Goal: Task Accomplishment & Management: Use online tool/utility

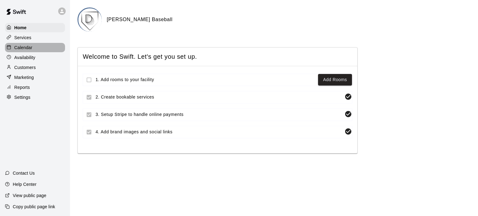
click at [26, 49] on p "Calendar" at bounding box center [23, 48] width 18 height 6
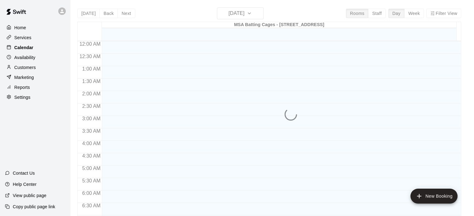
scroll to position [396, 0]
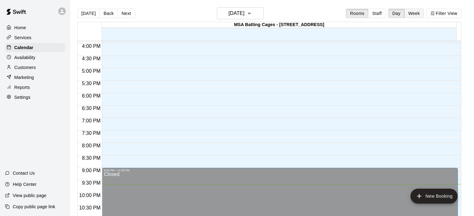
click at [412, 13] on button "Week" at bounding box center [414, 13] width 20 height 9
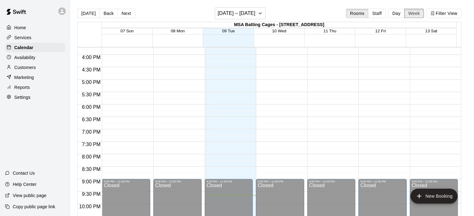
scroll to position [390, 0]
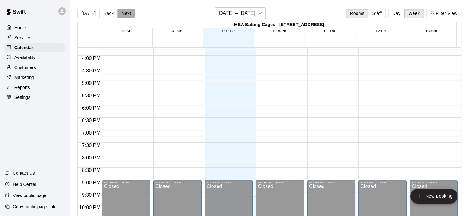
click at [122, 12] on button "Next" at bounding box center [125, 13] width 17 height 9
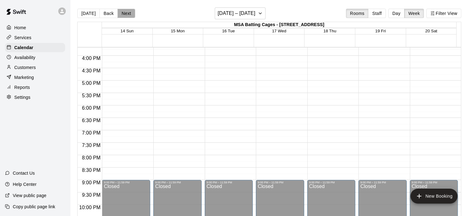
click at [122, 12] on button "Next" at bounding box center [125, 13] width 17 height 9
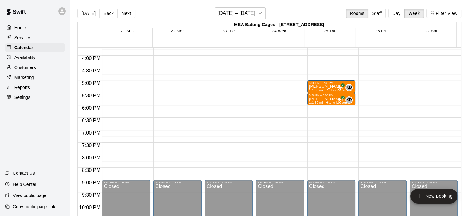
scroll to position [385, 0]
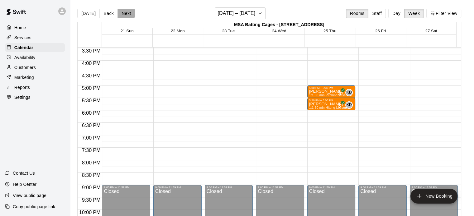
click at [125, 10] on button "Next" at bounding box center [125, 13] width 17 height 9
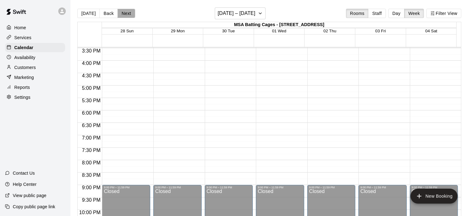
click at [125, 10] on button "Next" at bounding box center [125, 13] width 17 height 9
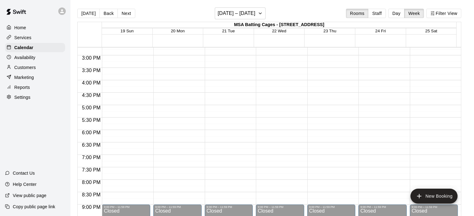
scroll to position [376, 0]
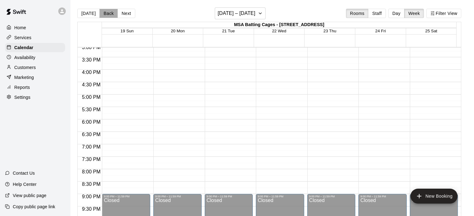
click at [105, 15] on button "Back" at bounding box center [108, 13] width 18 height 9
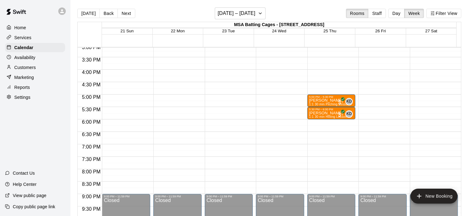
click at [32, 67] on p "Customers" at bounding box center [24, 67] width 21 height 6
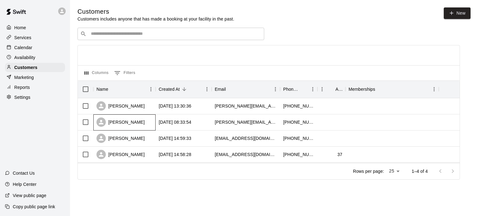
click at [129, 121] on div "[PERSON_NAME]" at bounding box center [121, 122] width 48 height 9
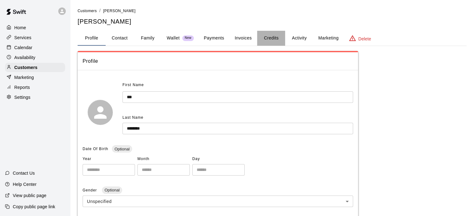
click at [271, 36] on button "Credits" at bounding box center [271, 38] width 28 height 15
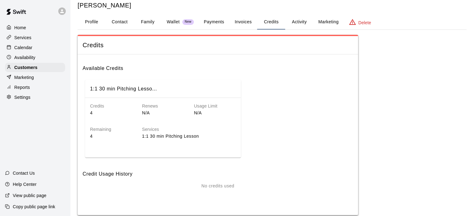
scroll to position [27, 0]
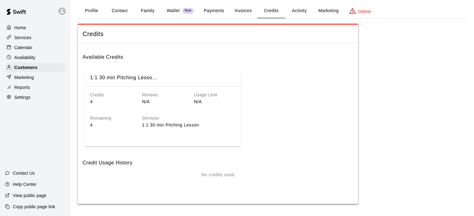
click at [302, 8] on button "Activity" at bounding box center [299, 10] width 28 height 15
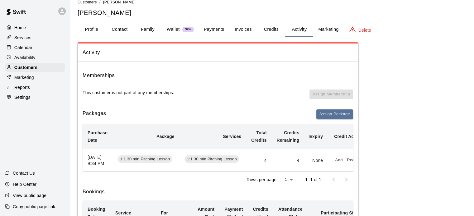
scroll to position [11, 0]
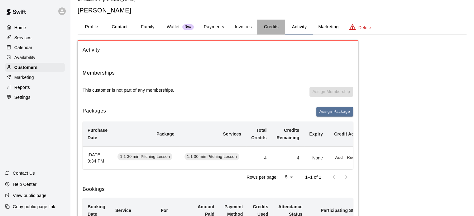
click at [268, 26] on button "Credits" at bounding box center [271, 27] width 28 height 15
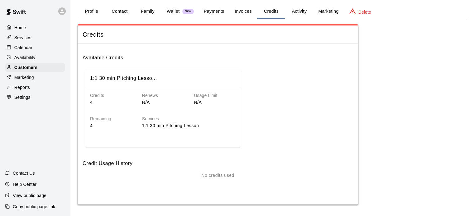
scroll to position [27, 0]
click at [36, 40] on div "Services" at bounding box center [35, 37] width 60 height 9
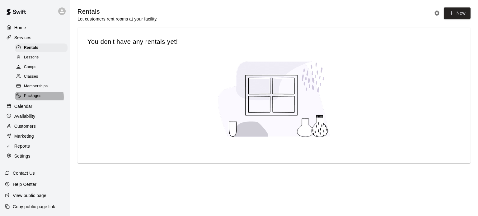
click at [38, 99] on span "Packages" at bounding box center [32, 96] width 17 height 6
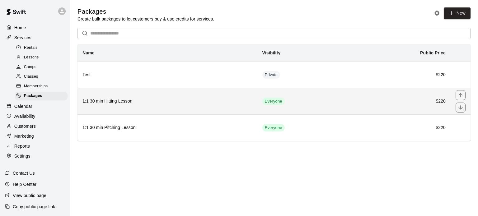
click at [173, 108] on th "1:1 30 min Hitting Lesson" at bounding box center [168, 101] width 180 height 26
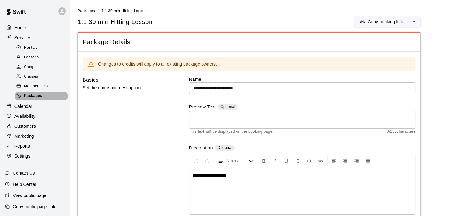
click at [44, 101] on div "Packages" at bounding box center [41, 96] width 53 height 9
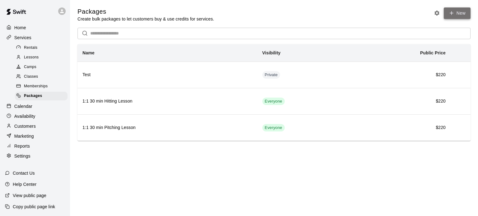
click at [458, 13] on link "New" at bounding box center [457, 13] width 27 height 12
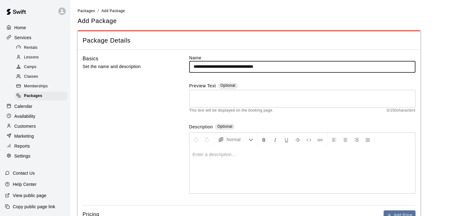
type input "**********"
click at [215, 99] on textarea at bounding box center [301, 98] width 217 height 12
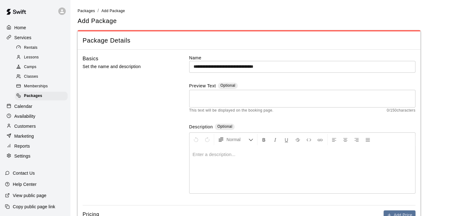
click at [203, 154] on p at bounding box center [301, 155] width 219 height 6
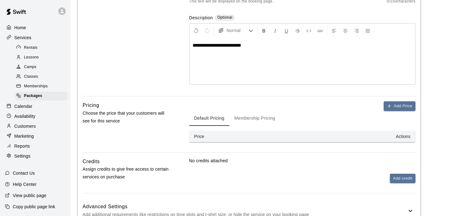
scroll to position [110, 0]
click at [230, 138] on th "Price" at bounding box center [220, 137] width 62 height 12
click at [398, 103] on button "Add Price" at bounding box center [399, 106] width 32 height 10
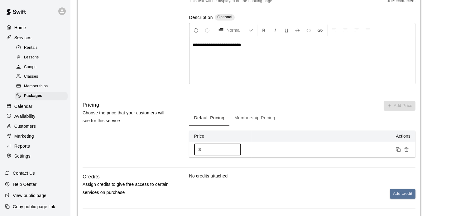
click at [220, 150] on input "*" at bounding box center [221, 150] width 37 height 12
type input "***"
click at [272, 176] on p "No credits attached" at bounding box center [302, 176] width 226 height 6
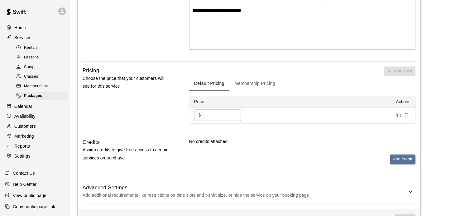
scroll to position [144, 0]
click at [203, 143] on p "No credits attached" at bounding box center [302, 141] width 226 height 6
click at [396, 154] on button "Add credit" at bounding box center [402, 159] width 26 height 10
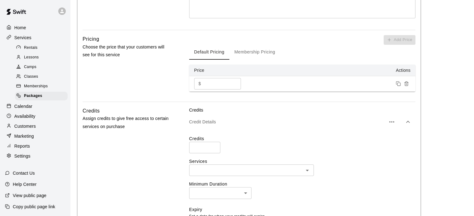
scroll to position [176, 0]
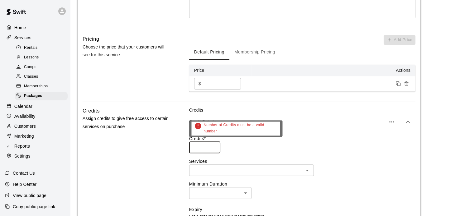
click at [202, 145] on input "number" at bounding box center [204, 148] width 31 height 12
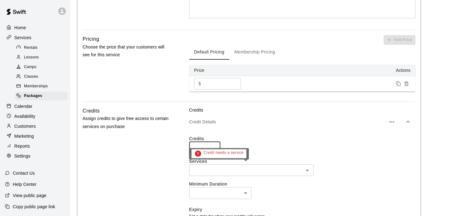
type input "*"
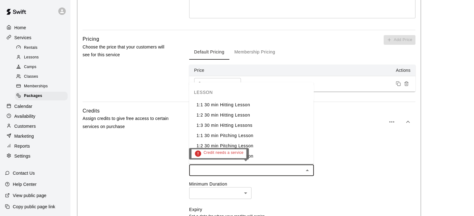
click at [210, 171] on input "text" at bounding box center [246, 171] width 111 height 8
click at [236, 105] on li "1:1 30 min Hitting Lesson" at bounding box center [251, 105] width 125 height 10
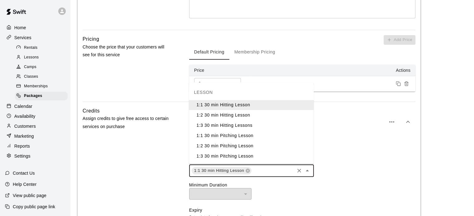
click at [289, 171] on input "text" at bounding box center [272, 171] width 41 height 8
click at [245, 134] on li "1:1 30 min Pitching Lesson" at bounding box center [251, 136] width 125 height 10
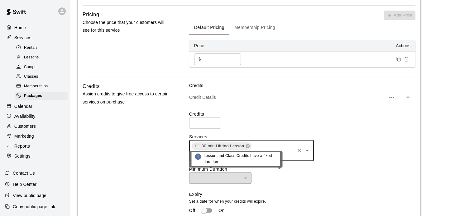
scroll to position [209, 0]
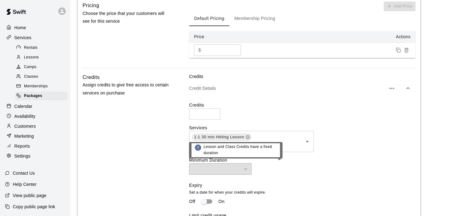
click at [243, 172] on div "​" at bounding box center [220, 169] width 62 height 12
click at [235, 167] on div "​" at bounding box center [220, 169] width 62 height 12
click at [288, 168] on div "​ ​" at bounding box center [302, 169] width 226 height 12
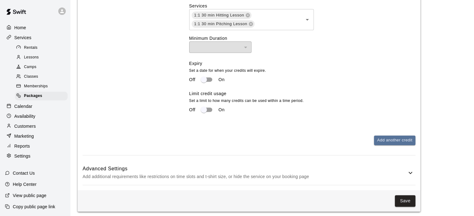
scroll to position [335, 0]
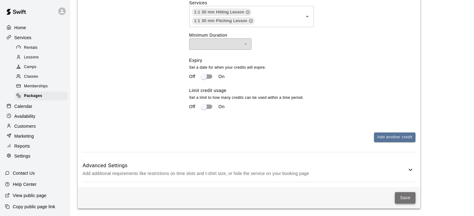
click at [405, 199] on button "Save" at bounding box center [404, 198] width 21 height 12
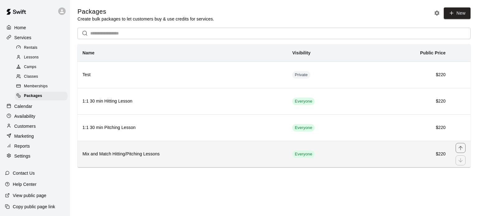
click at [190, 157] on h6 "Mix and Match Hitting/Pitching Lessons" at bounding box center [182, 154] width 200 height 7
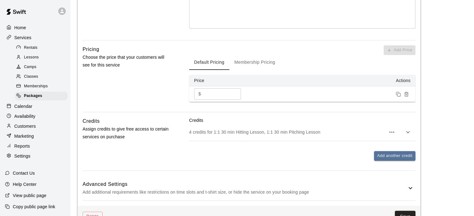
scroll to position [204, 0]
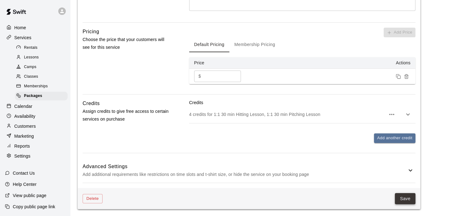
click at [408, 203] on button "Save" at bounding box center [404, 199] width 21 height 12
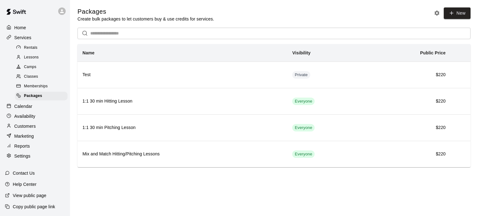
click at [34, 61] on span "Lessons" at bounding box center [31, 57] width 15 height 6
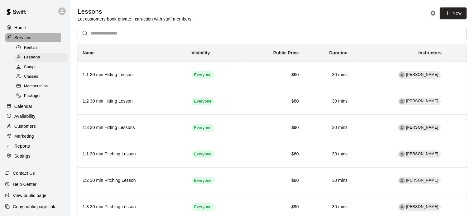
click at [22, 38] on p "Services" at bounding box center [22, 38] width 17 height 6
